Goal: Task Accomplishment & Management: Manage account settings

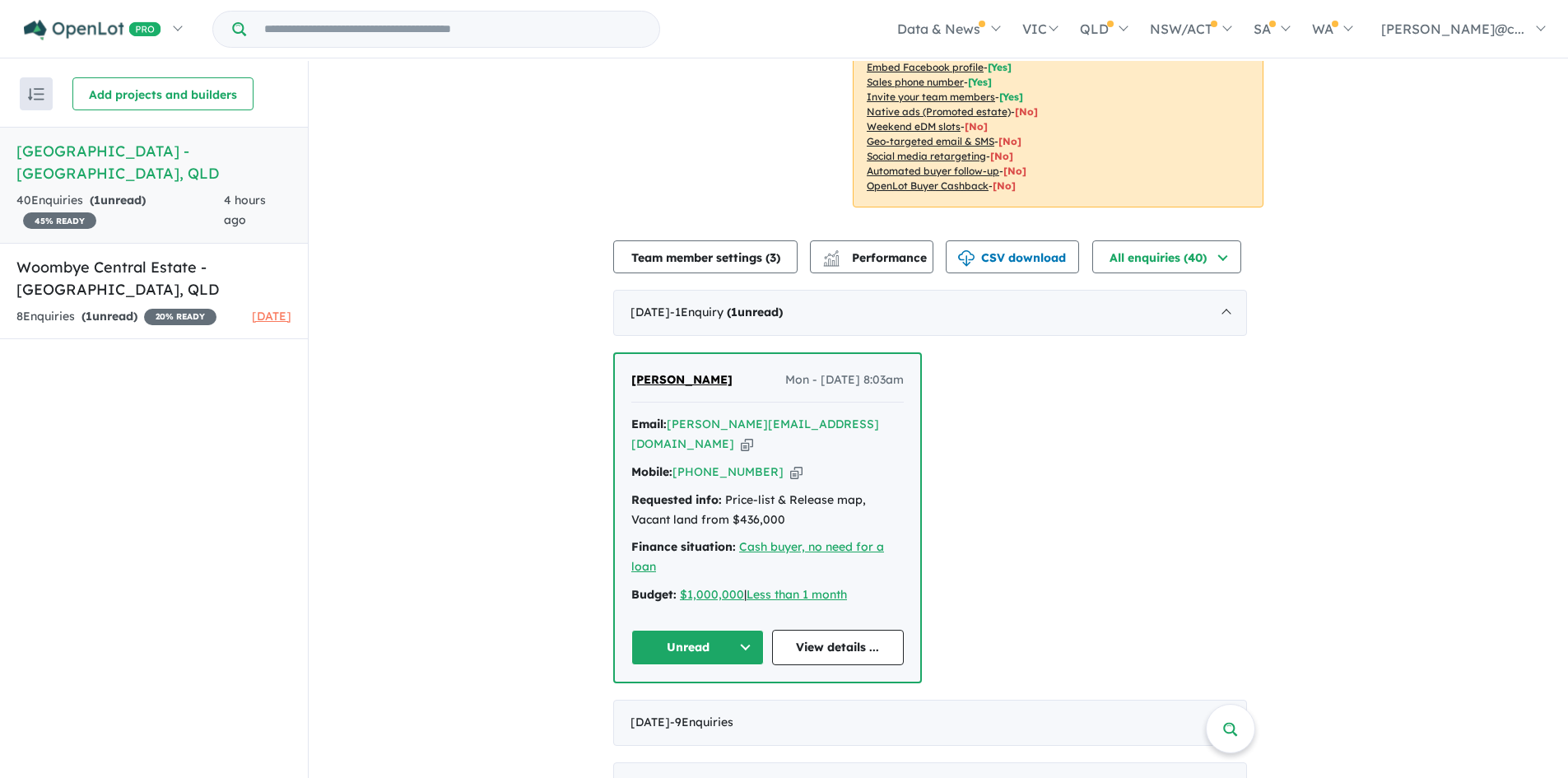
scroll to position [412, 0]
click at [753, 628] on button "Unread" at bounding box center [697, 645] width 133 height 35
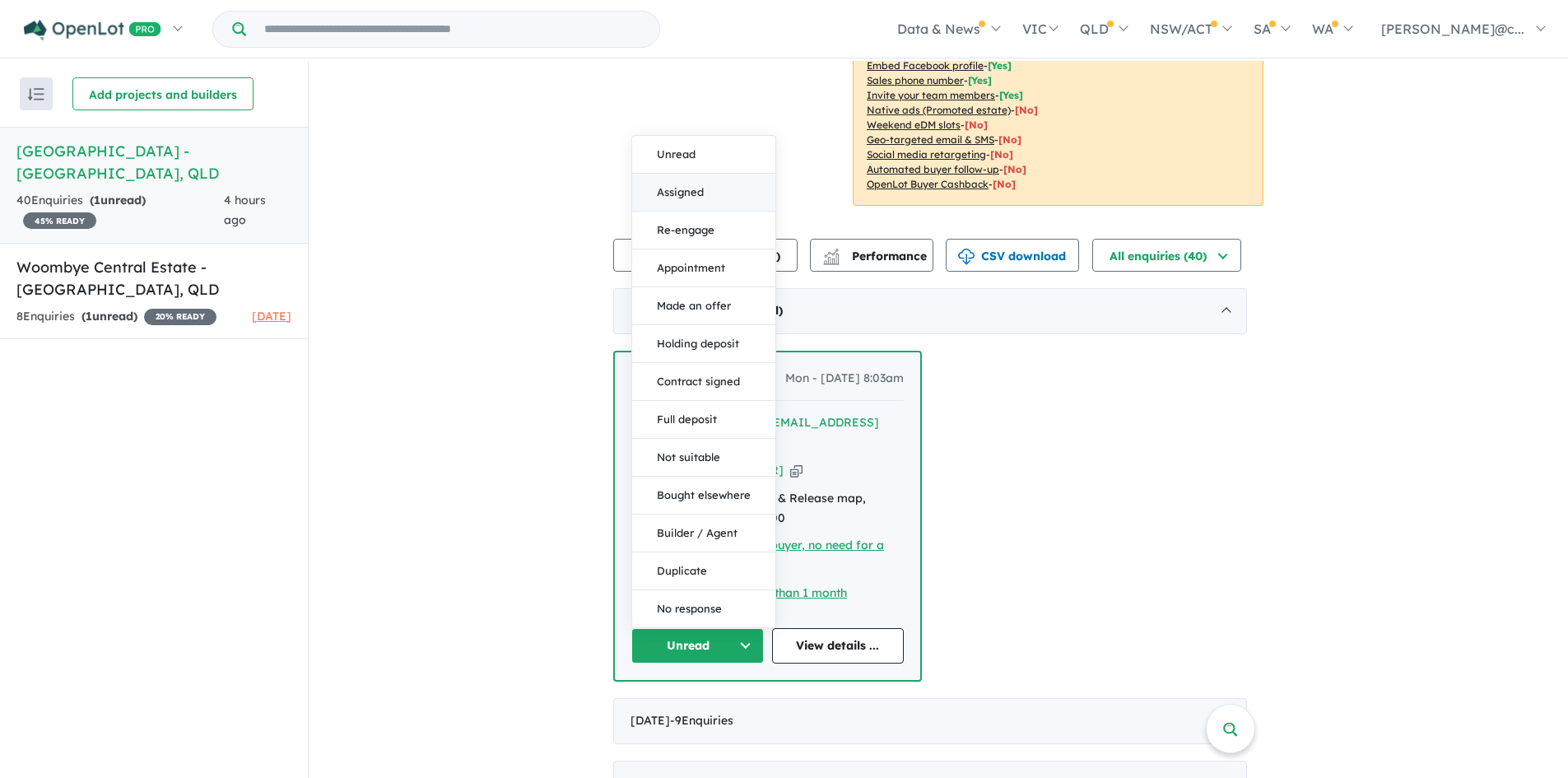
click at [708, 174] on button "Assigned" at bounding box center [704, 193] width 144 height 38
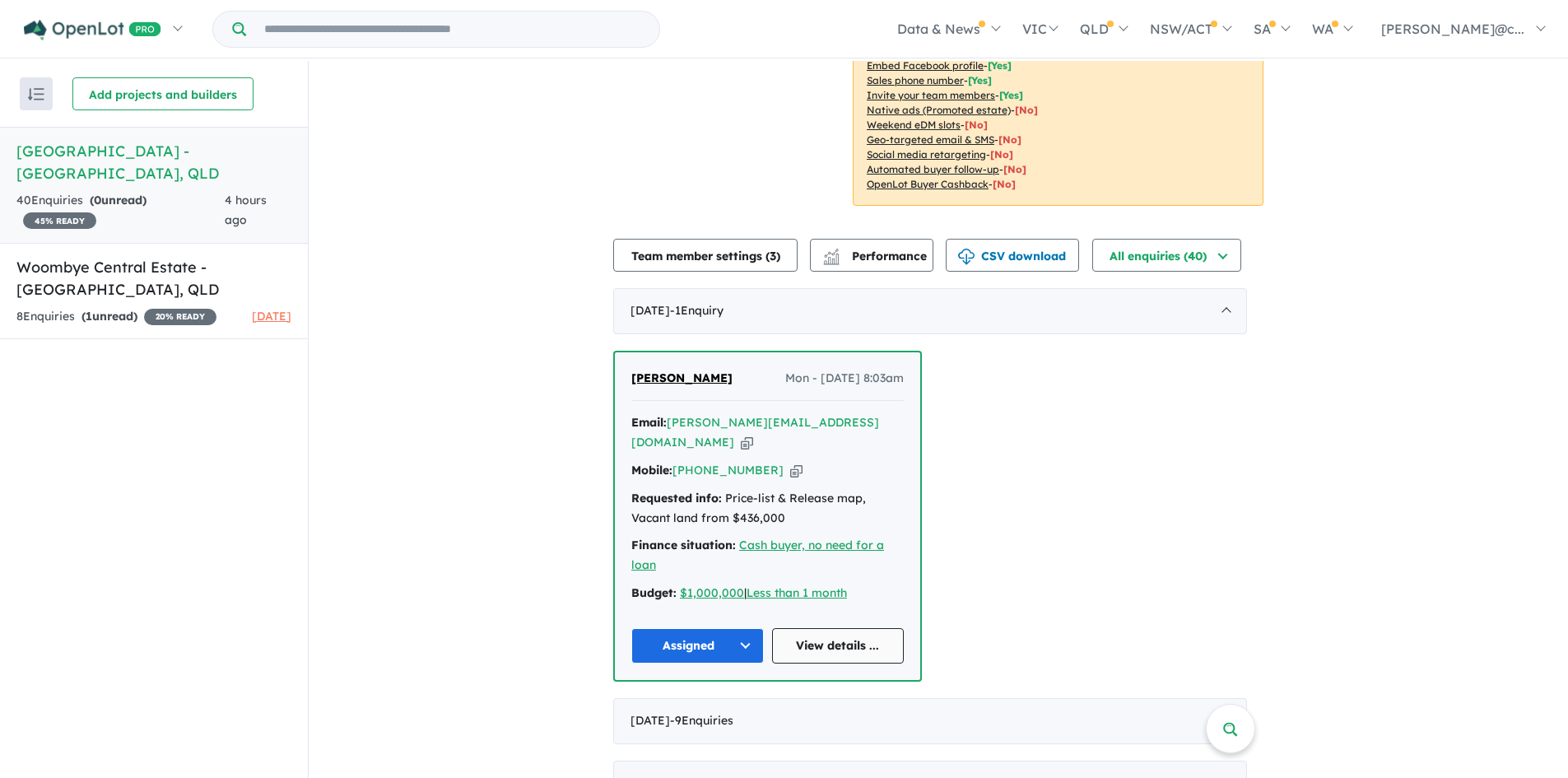
click at [859, 628] on link "View details ..." at bounding box center [838, 645] width 133 height 35
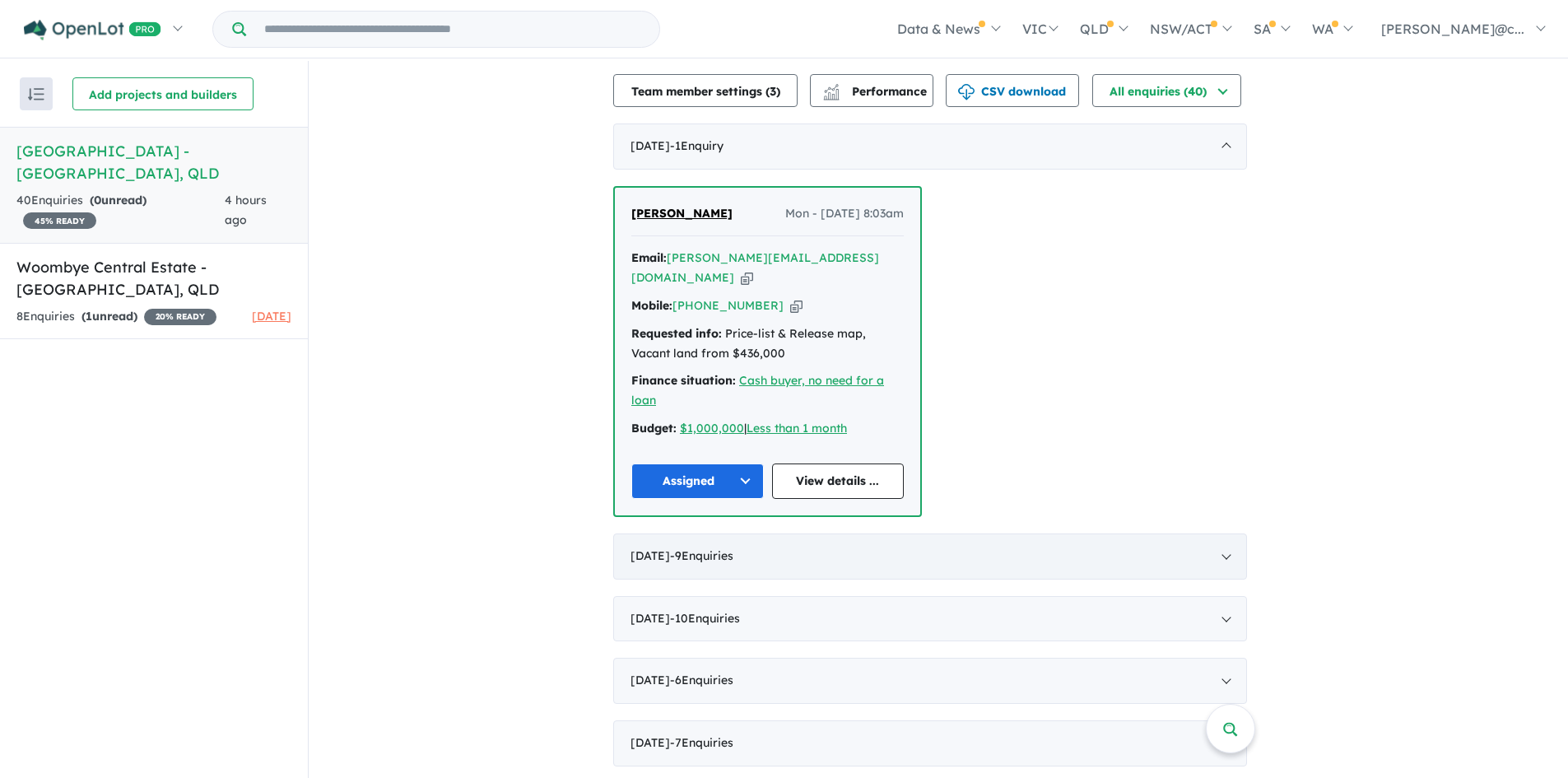
click at [854, 534] on div "[DATE] - 9 Enquir ies ( 0 unread)" at bounding box center [930, 557] width 633 height 46
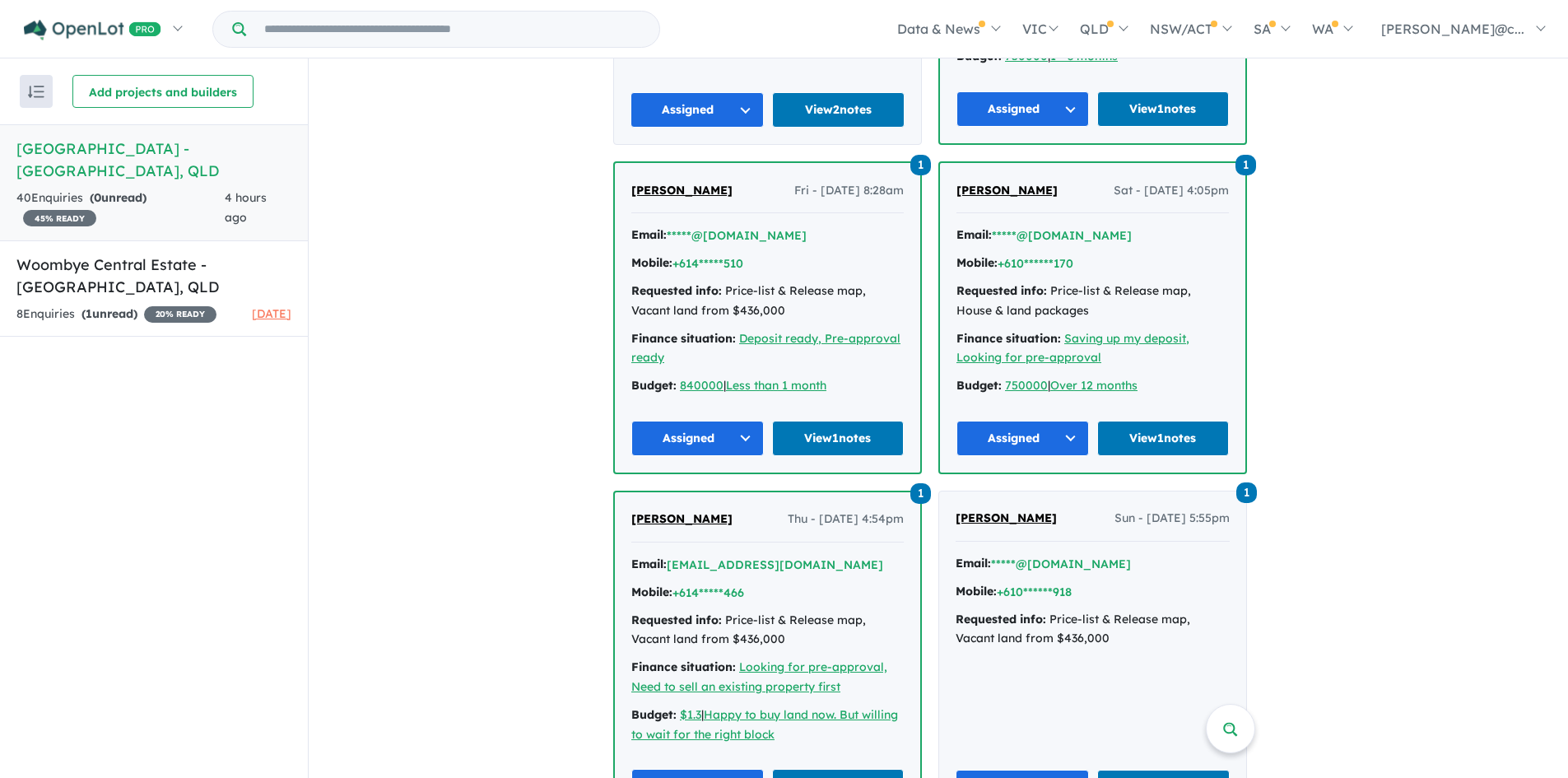
scroll to position [741, 0]
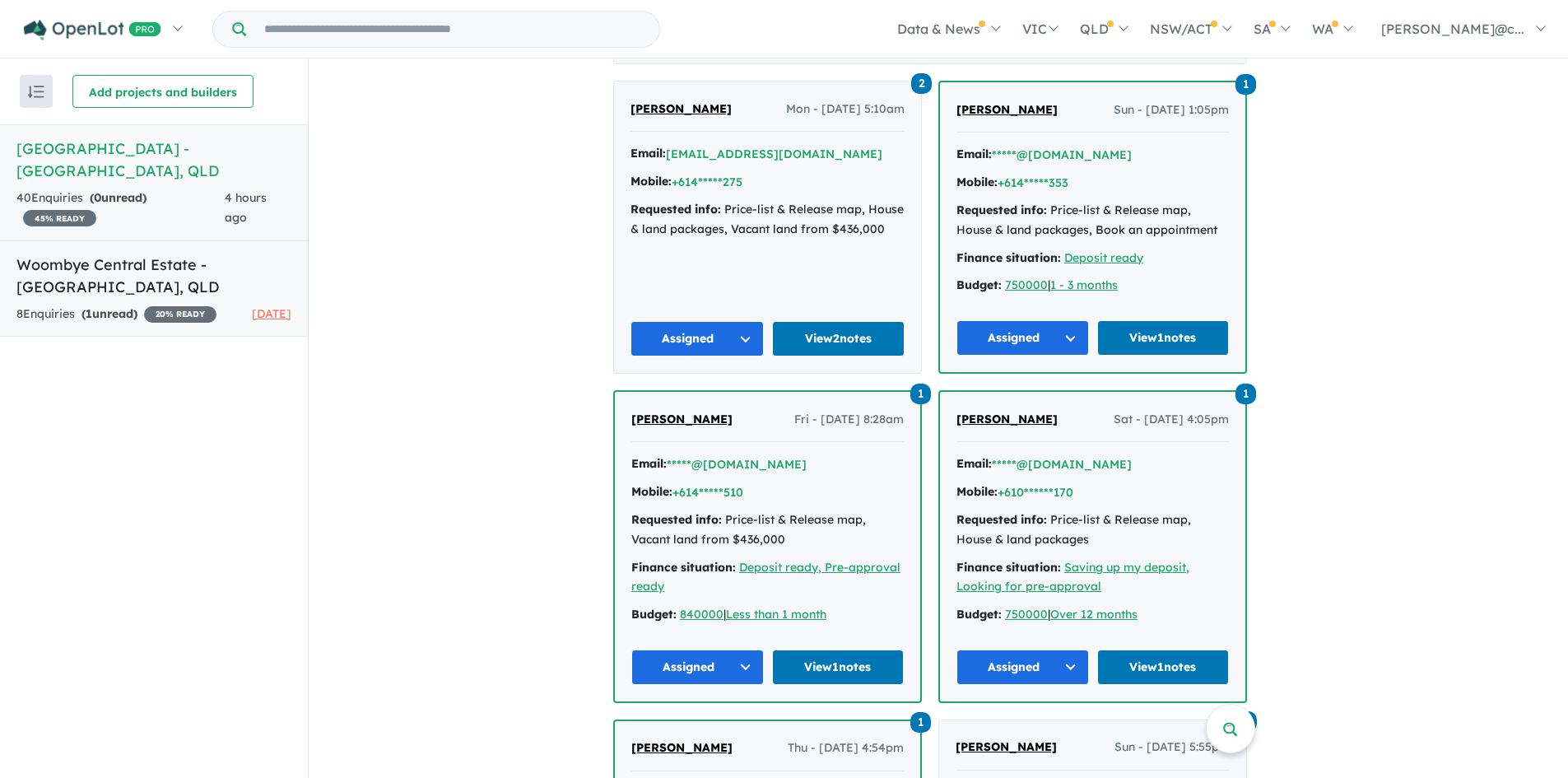
click at [174, 270] on h5 "Woombye Central Estate - [GEOGRAPHIC_DATA] , [GEOGRAPHIC_DATA]" at bounding box center [155, 275] width 275 height 45
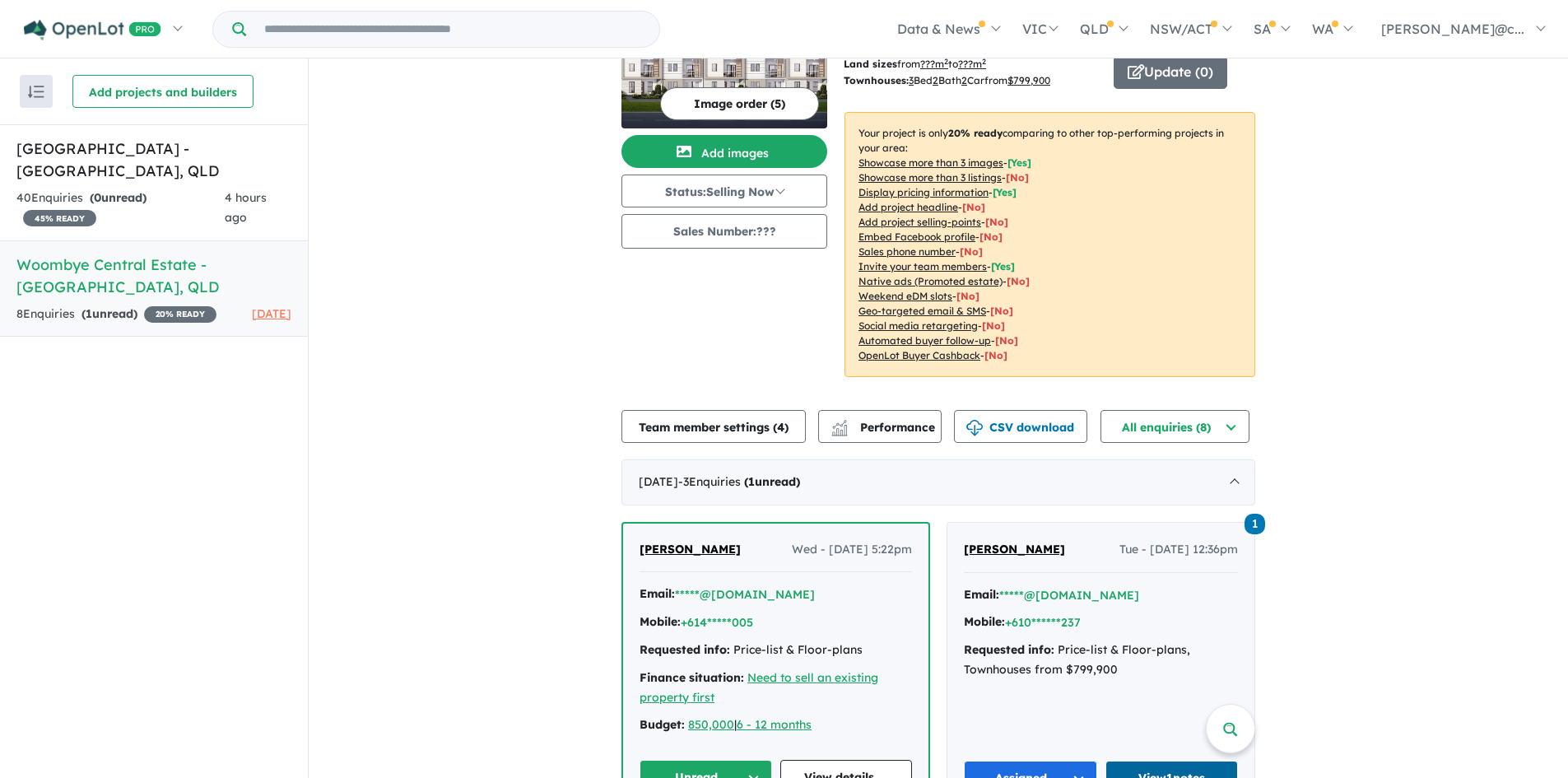
scroll to position [247, 0]
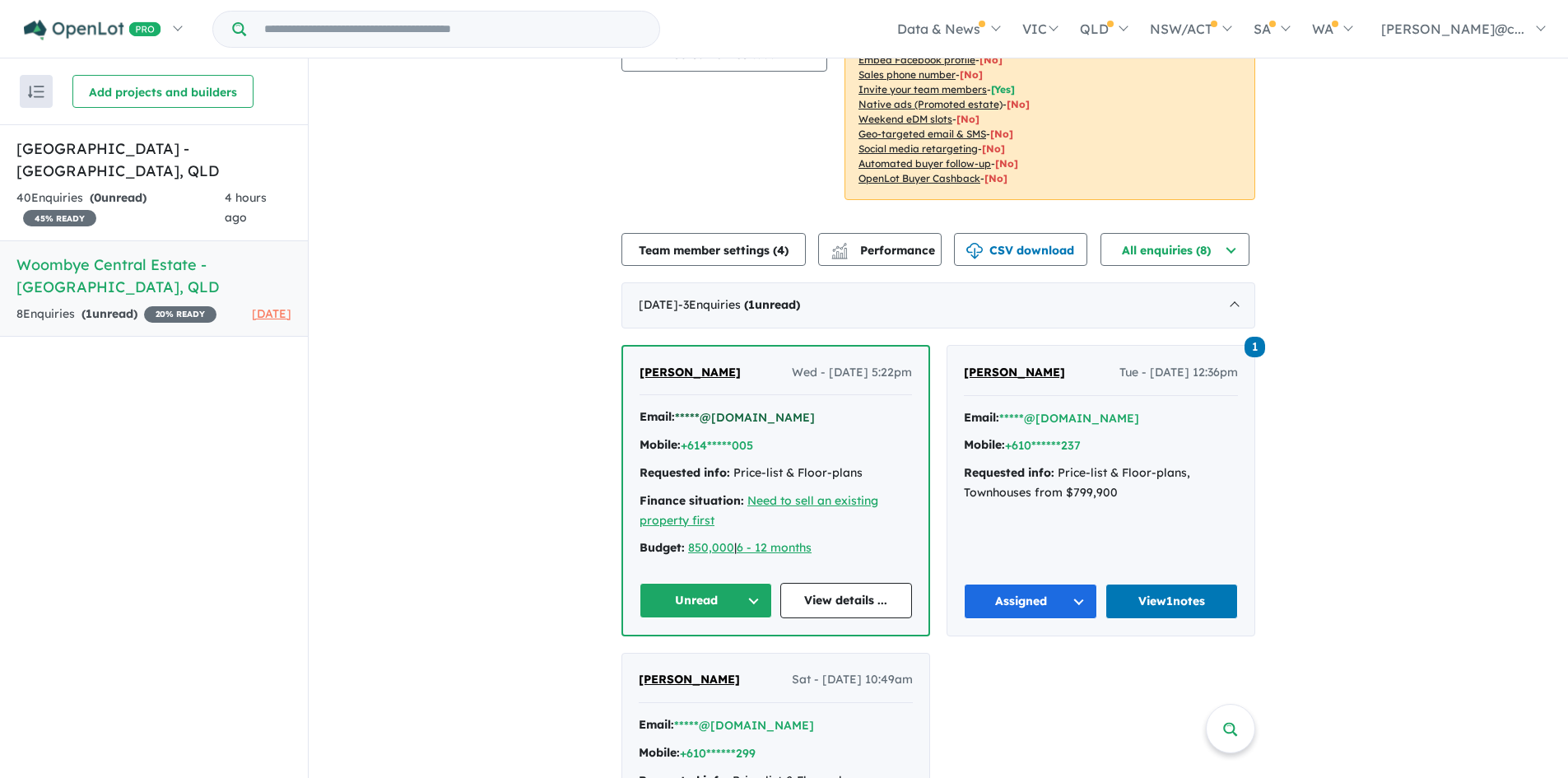
click at [699, 409] on button "*****@[DOMAIN_NAME]" at bounding box center [745, 417] width 140 height 17
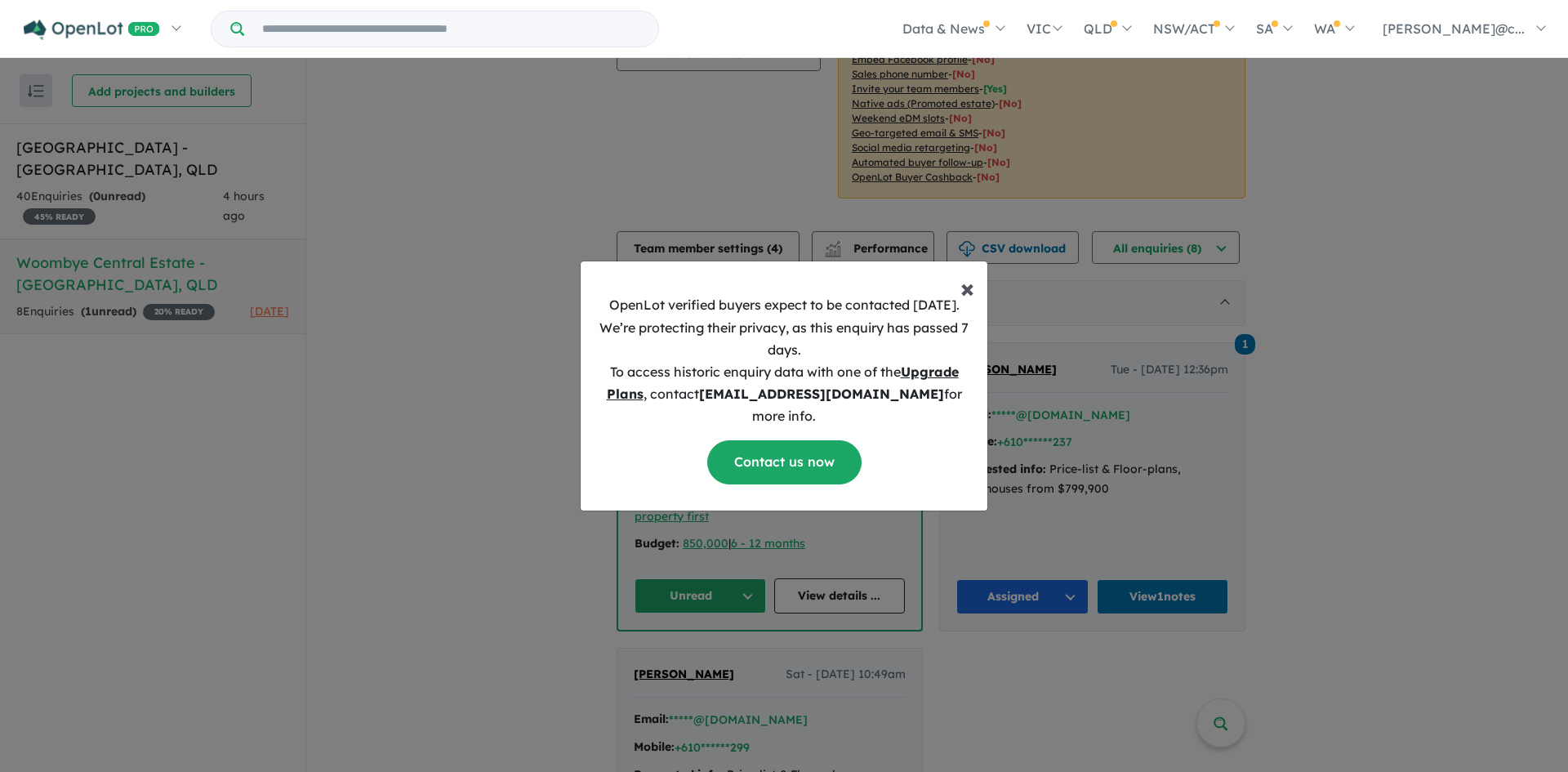
click at [969, 300] on span "×" at bounding box center [967, 287] width 14 height 33
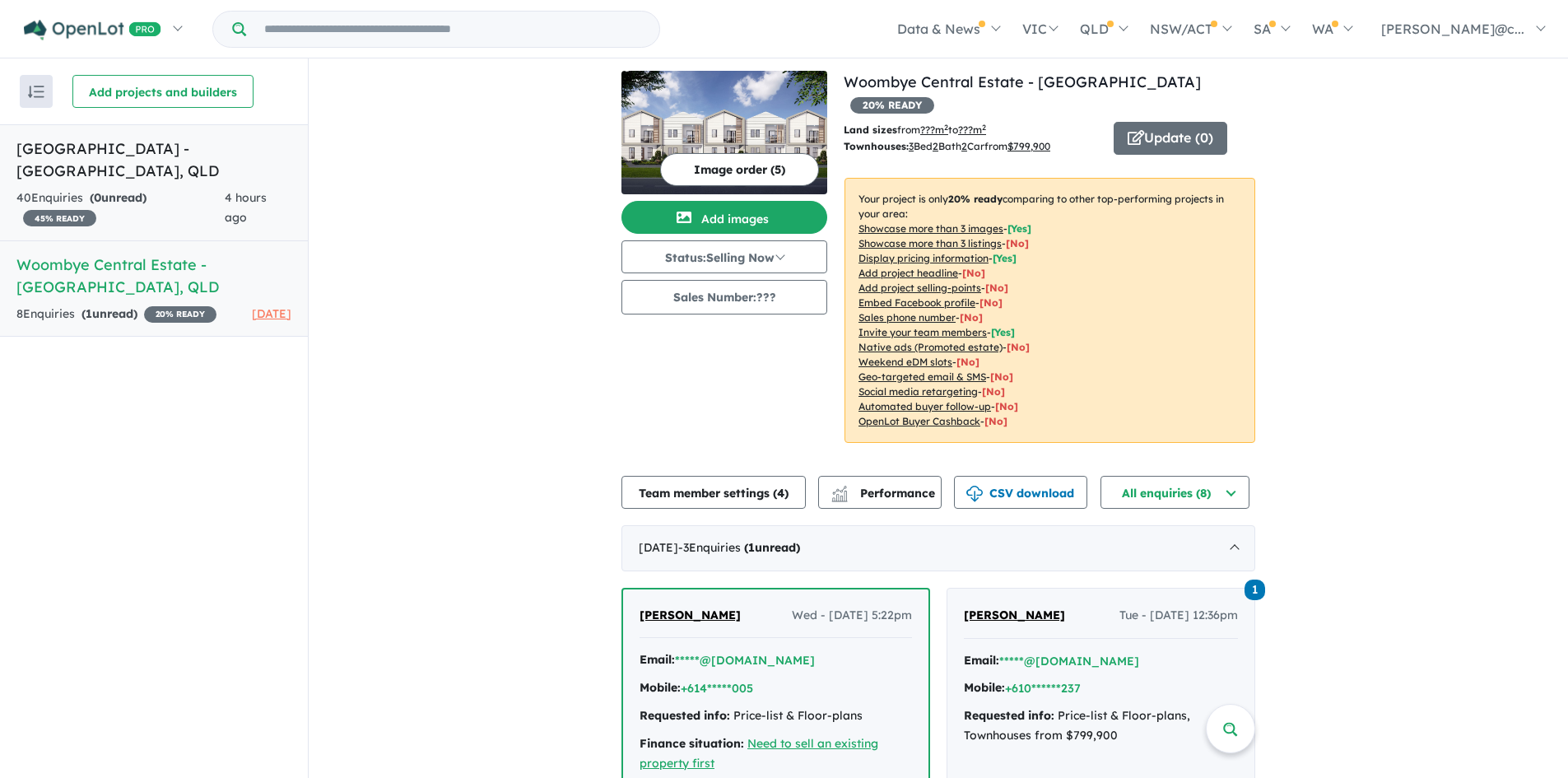
scroll to position [0, 0]
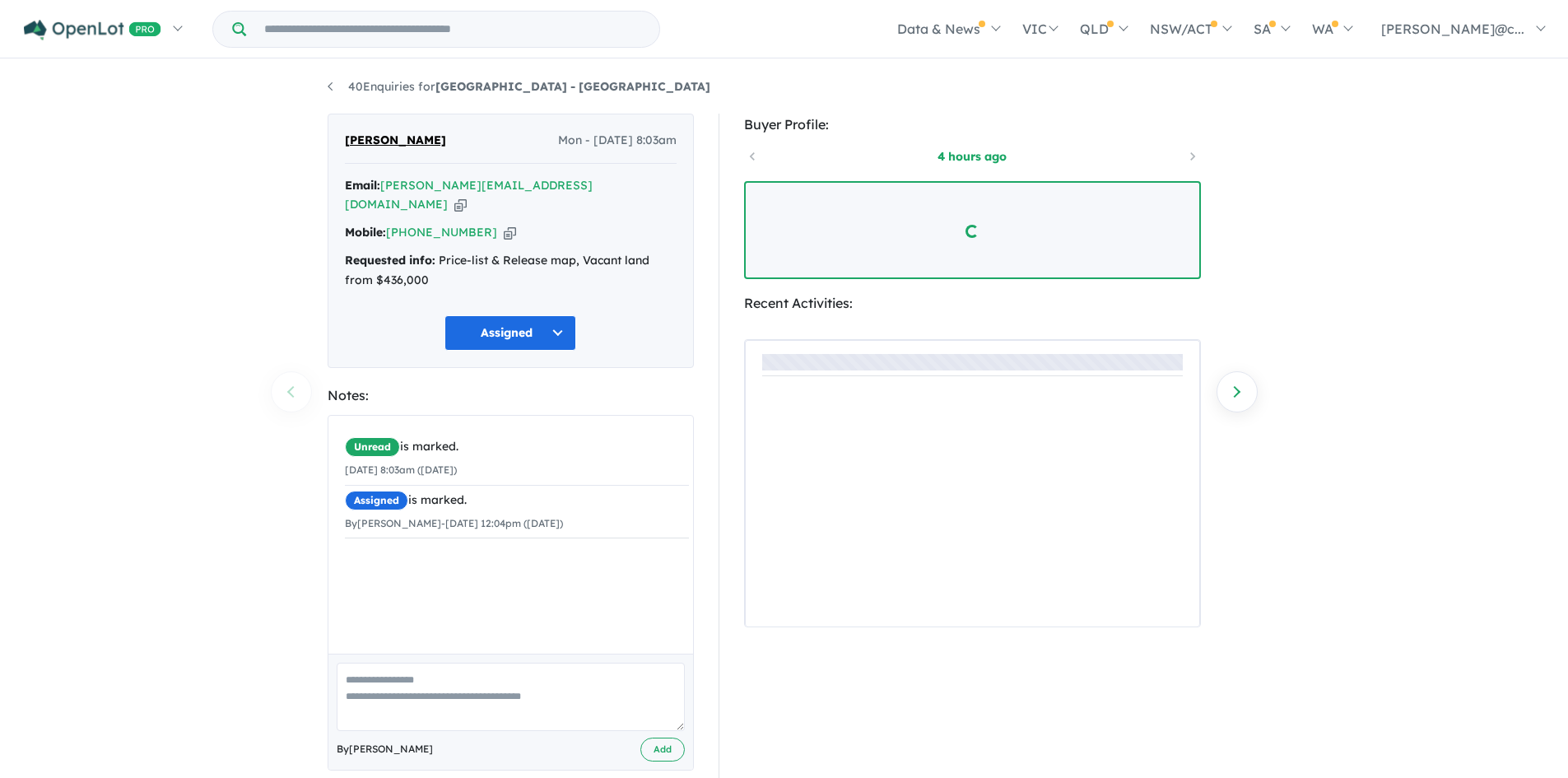
click at [450, 674] on textarea at bounding box center [510, 696] width 348 height 68
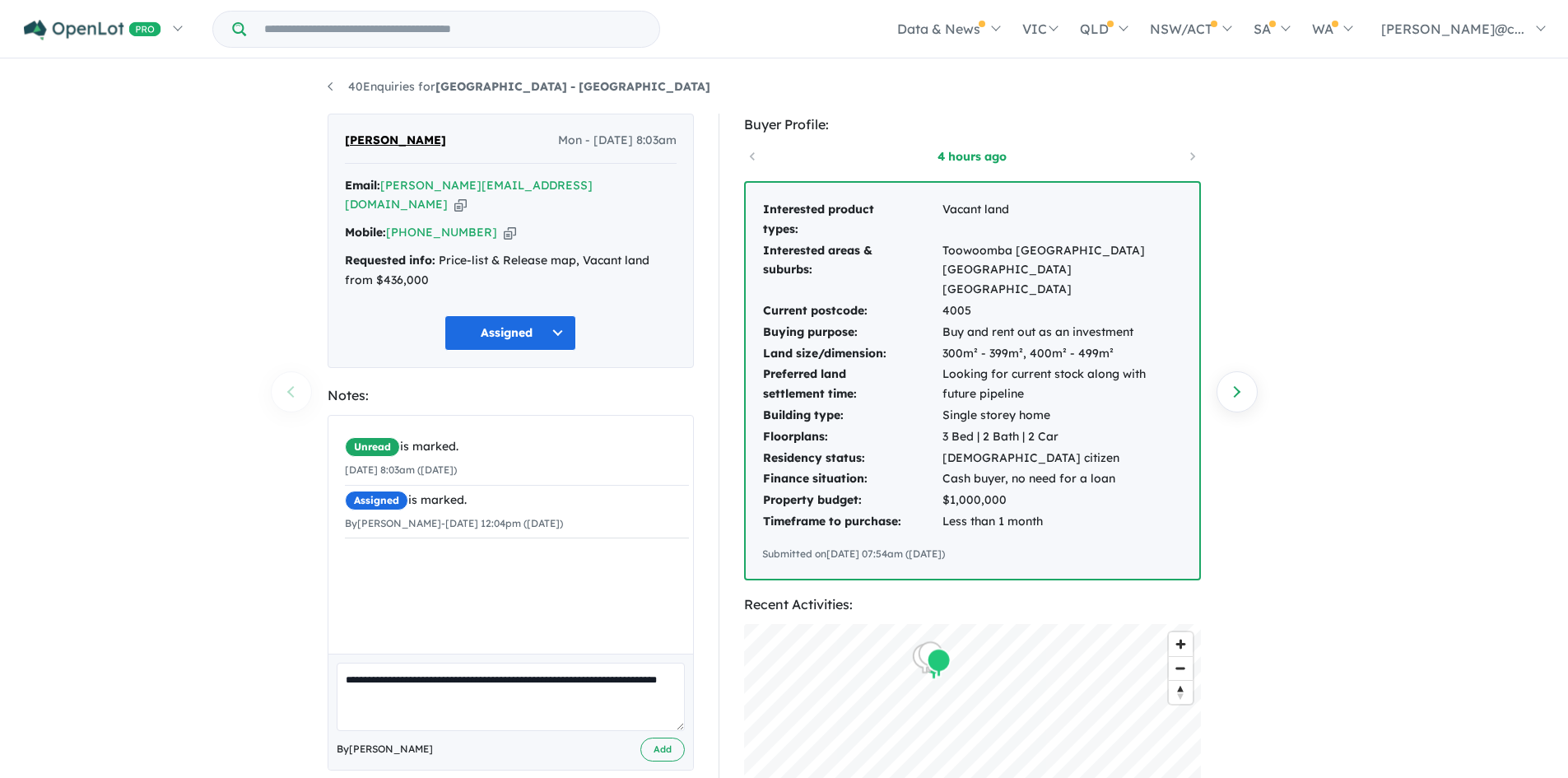
click at [509, 662] on textarea "**********" at bounding box center [510, 696] width 348 height 68
type textarea "**********"
click at [657, 737] on button "Add" at bounding box center [662, 749] width 45 height 24
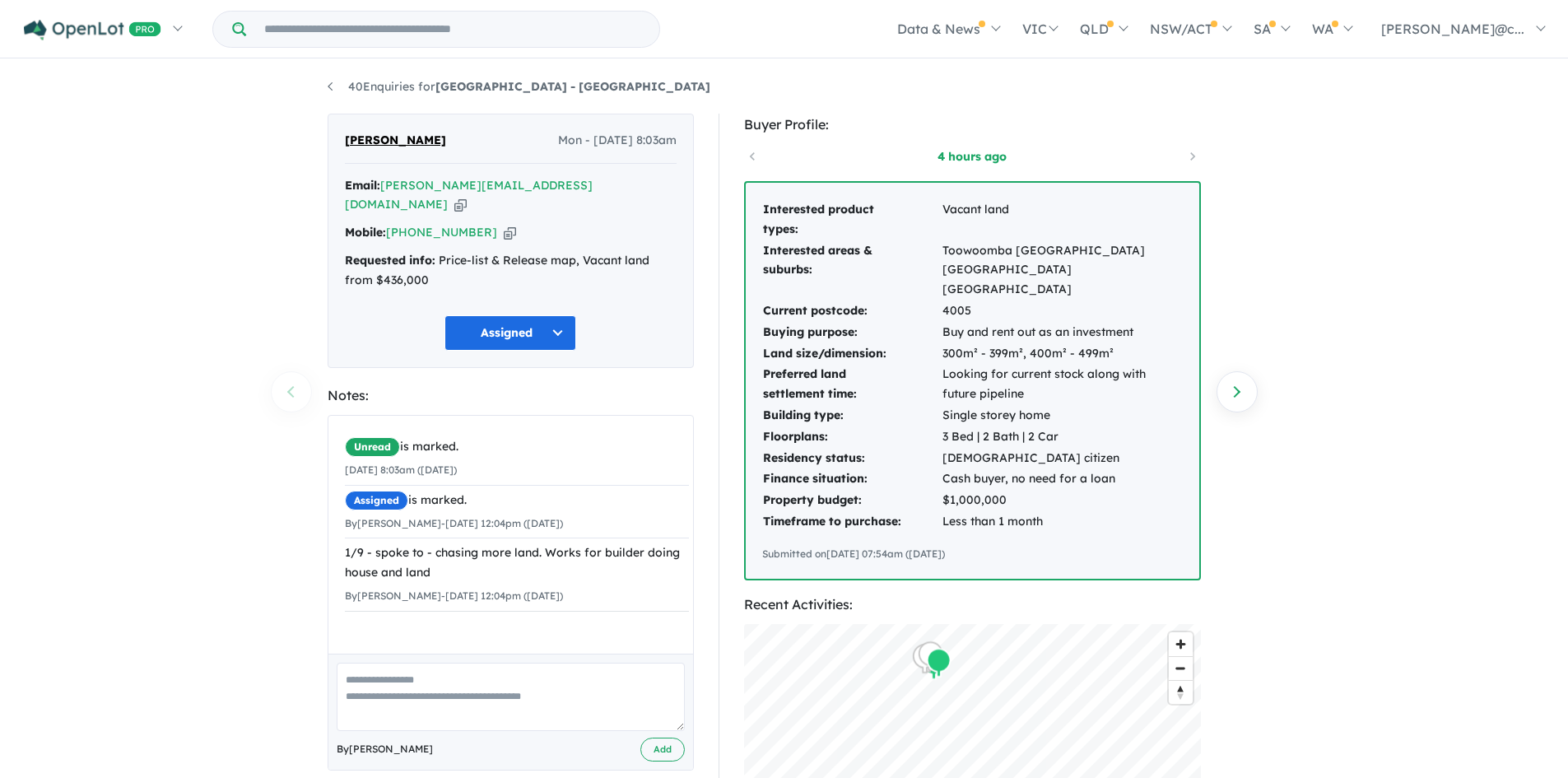
click at [504, 223] on icon "button" at bounding box center [510, 231] width 12 height 17
click at [467, 195] on icon "button" at bounding box center [460, 203] width 12 height 17
